Goal: Task Accomplishment & Management: Use online tool/utility

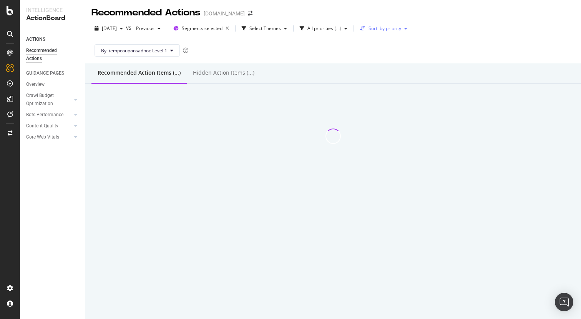
click at [401, 27] on div "Sort: by priority" at bounding box center [385, 28] width 33 height 5
click at [402, 53] on div "by URLs" at bounding box center [393, 55] width 37 height 10
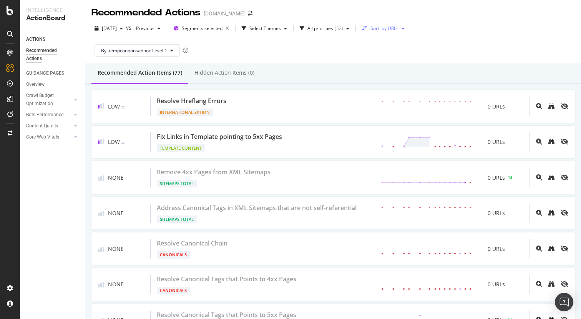
click at [384, 28] on div "Sort: by URLs" at bounding box center [385, 28] width 28 height 5
click at [395, 52] on div "by URLs" at bounding box center [392, 54] width 18 height 7
click at [499, 70] on div "Recommended Action Items (77) Hidden Action Items (0)" at bounding box center [333, 73] width 496 height 21
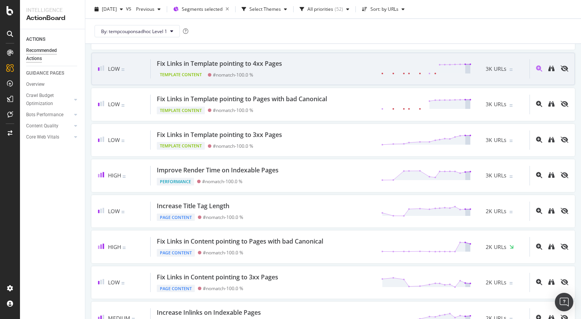
scroll to position [966, 0]
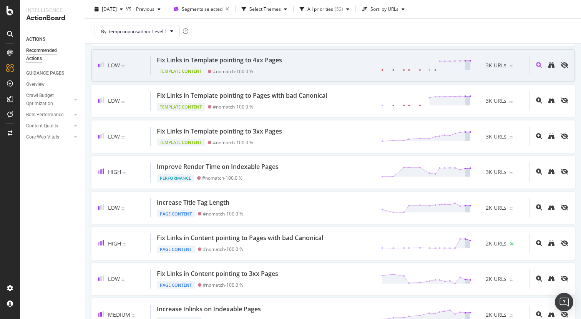
click at [325, 68] on div "Fix Links in Template pointing to 4xx Pages Template Content #nomatch - 100.0 %…" at bounding box center [340, 66] width 379 height 20
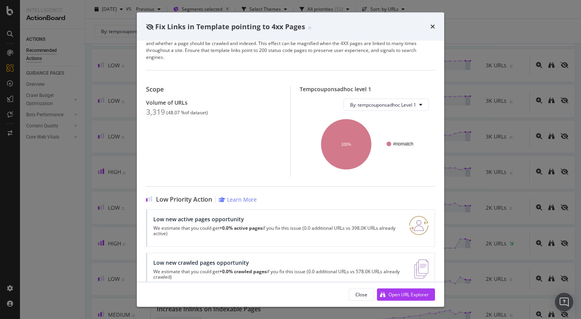
scroll to position [34, 0]
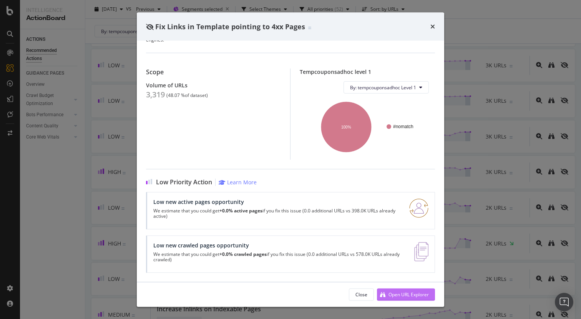
click at [400, 294] on div "Open URL Explorer" at bounding box center [409, 294] width 40 height 7
click at [80, 151] on div "Fix Links in Template pointing to 4xx Pages Template Content | When internal li…" at bounding box center [290, 159] width 581 height 319
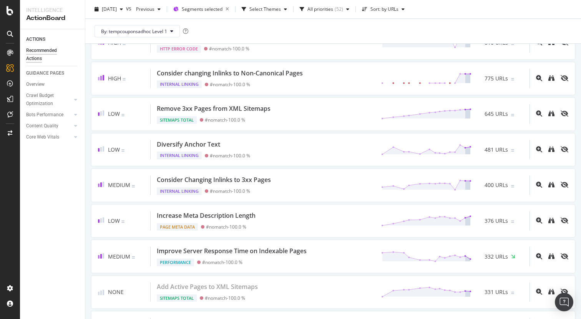
scroll to position [1346, 0]
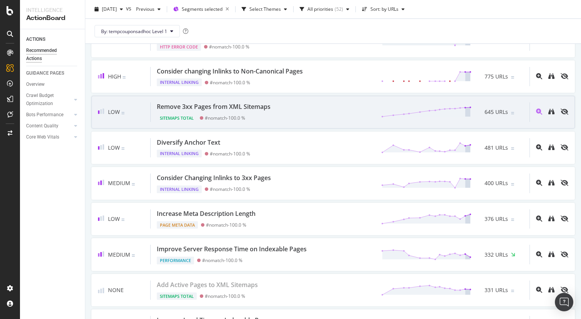
click at [296, 116] on div "Remove 3xx Pages from XML Sitemaps Sitemaps Total #nomatch - 100.0 % 645 URLs" at bounding box center [340, 112] width 379 height 20
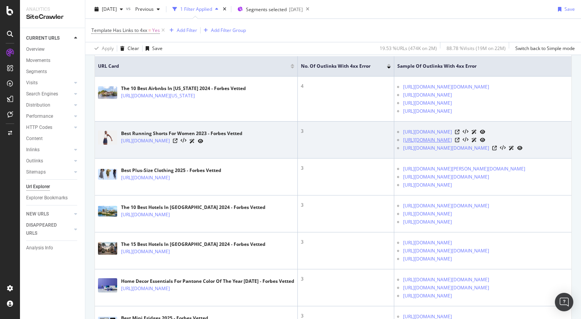
scroll to position [227, 0]
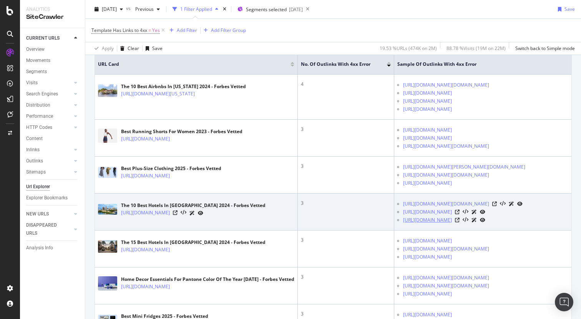
click at [428, 224] on link "[URL][DOMAIN_NAME]" at bounding box center [427, 220] width 49 height 8
click at [460, 222] on icon at bounding box center [457, 220] width 5 height 5
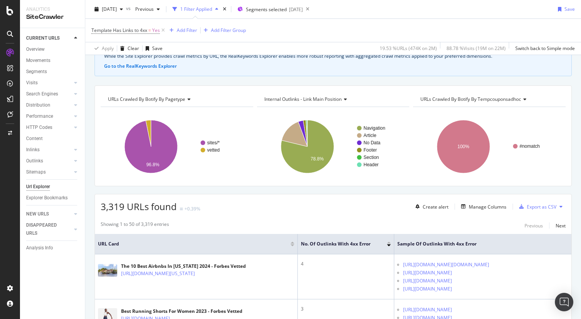
scroll to position [0, 0]
